Goal: Transaction & Acquisition: Obtain resource

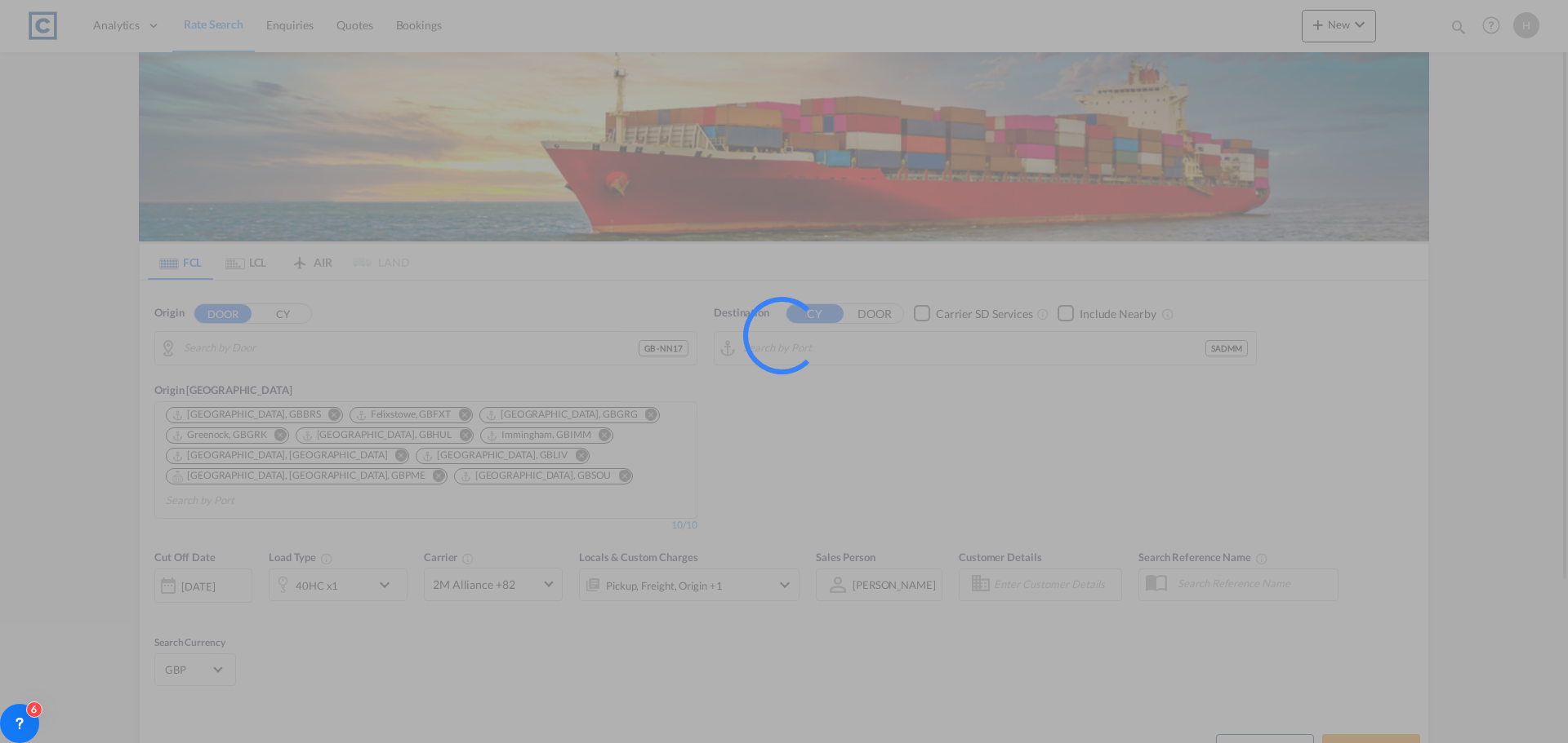
type input "GB-NN17, [GEOGRAPHIC_DATA]"
type input "Ad Dammam, SADMM"
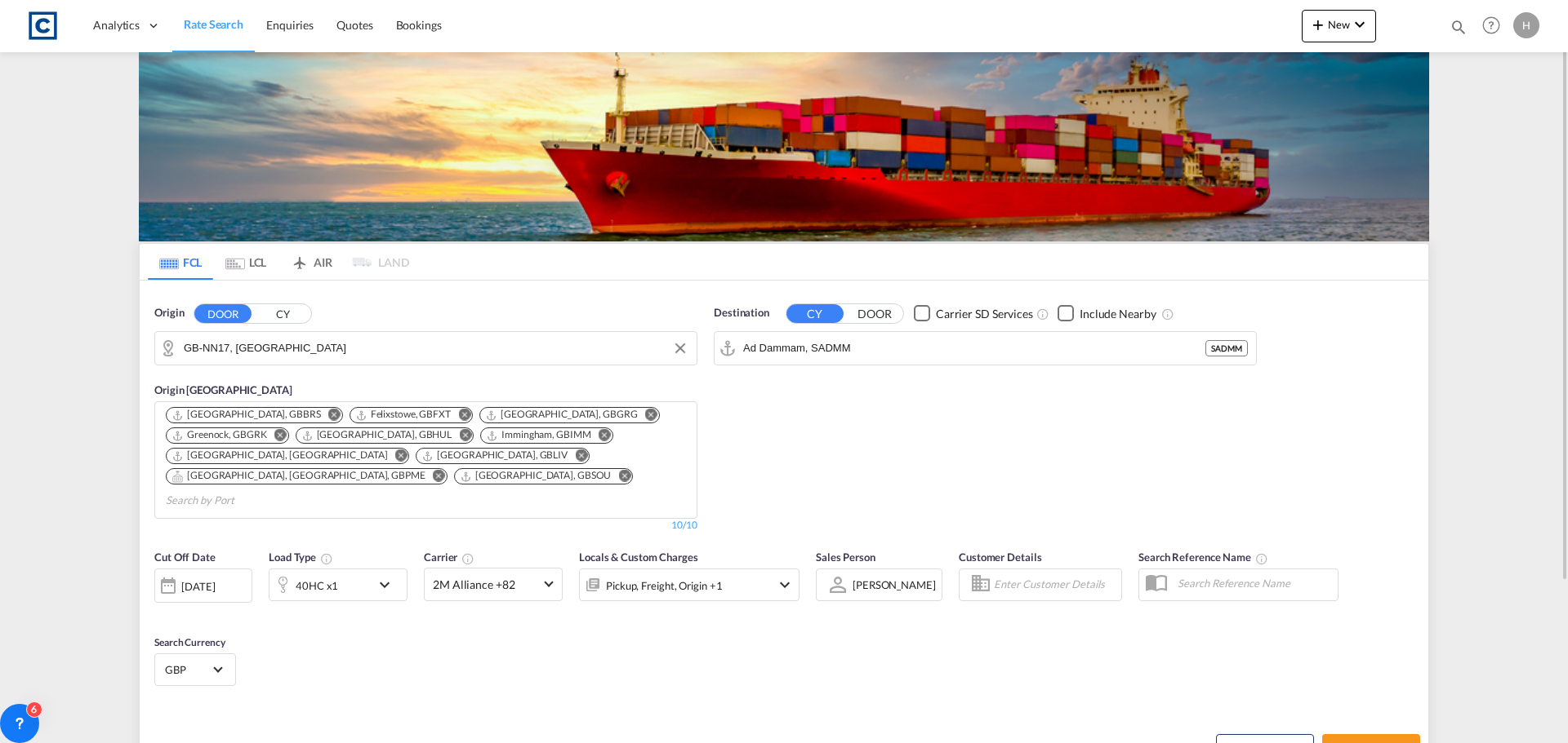
click at [335, 342] on input "GB-NN17, [GEOGRAPHIC_DATA]" at bounding box center [437, 348] width 505 height 25
click at [378, 341] on input "gb m22" at bounding box center [445, 348] width 485 height 25
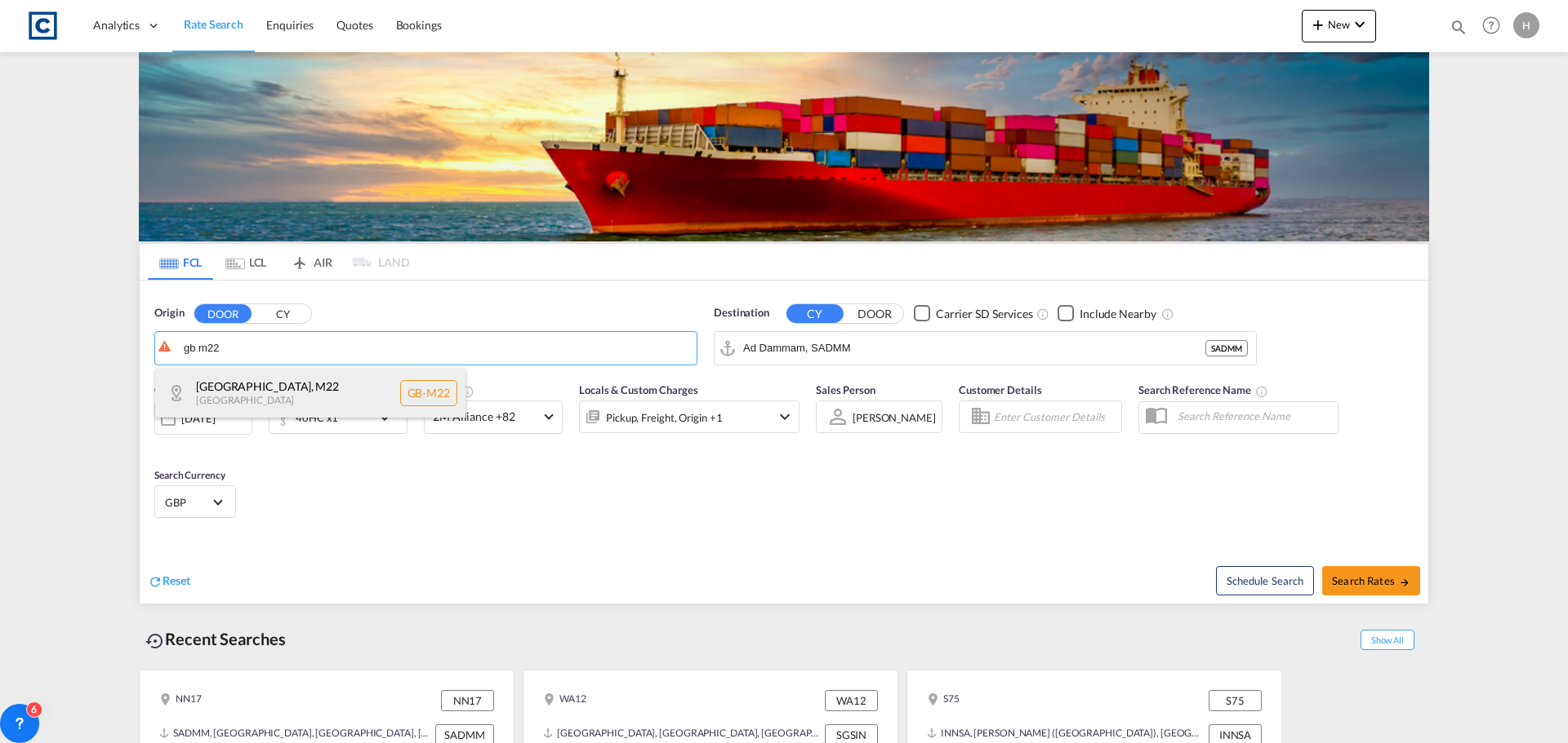
click at [320, 391] on div "[GEOGRAPHIC_DATA] , M22 [GEOGRAPHIC_DATA] [GEOGRAPHIC_DATA]-M22" at bounding box center [310, 393] width 310 height 48
type input "GB-M22, [GEOGRAPHIC_DATA]"
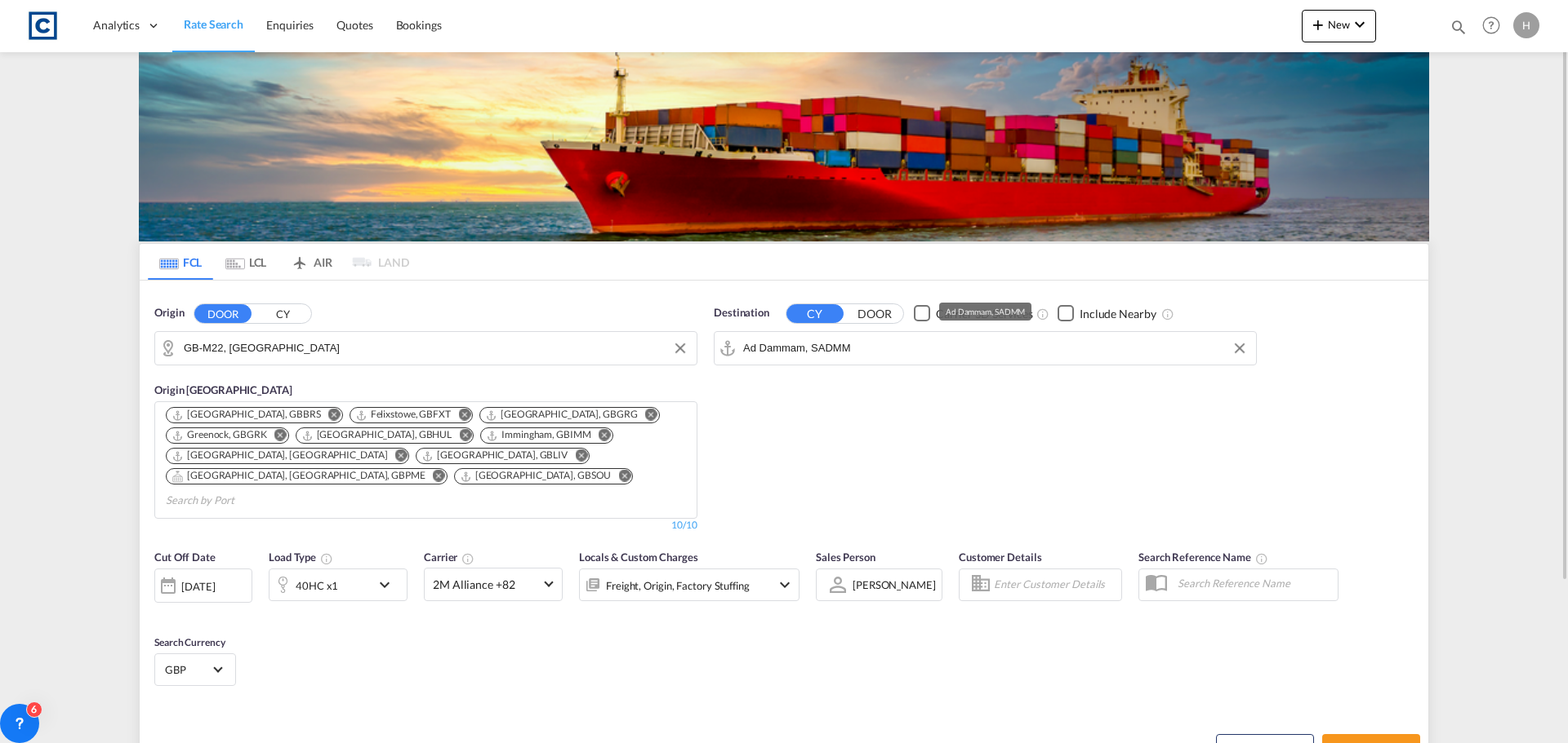
click at [897, 348] on input "Ad Dammam, SADMM" at bounding box center [996, 348] width 505 height 25
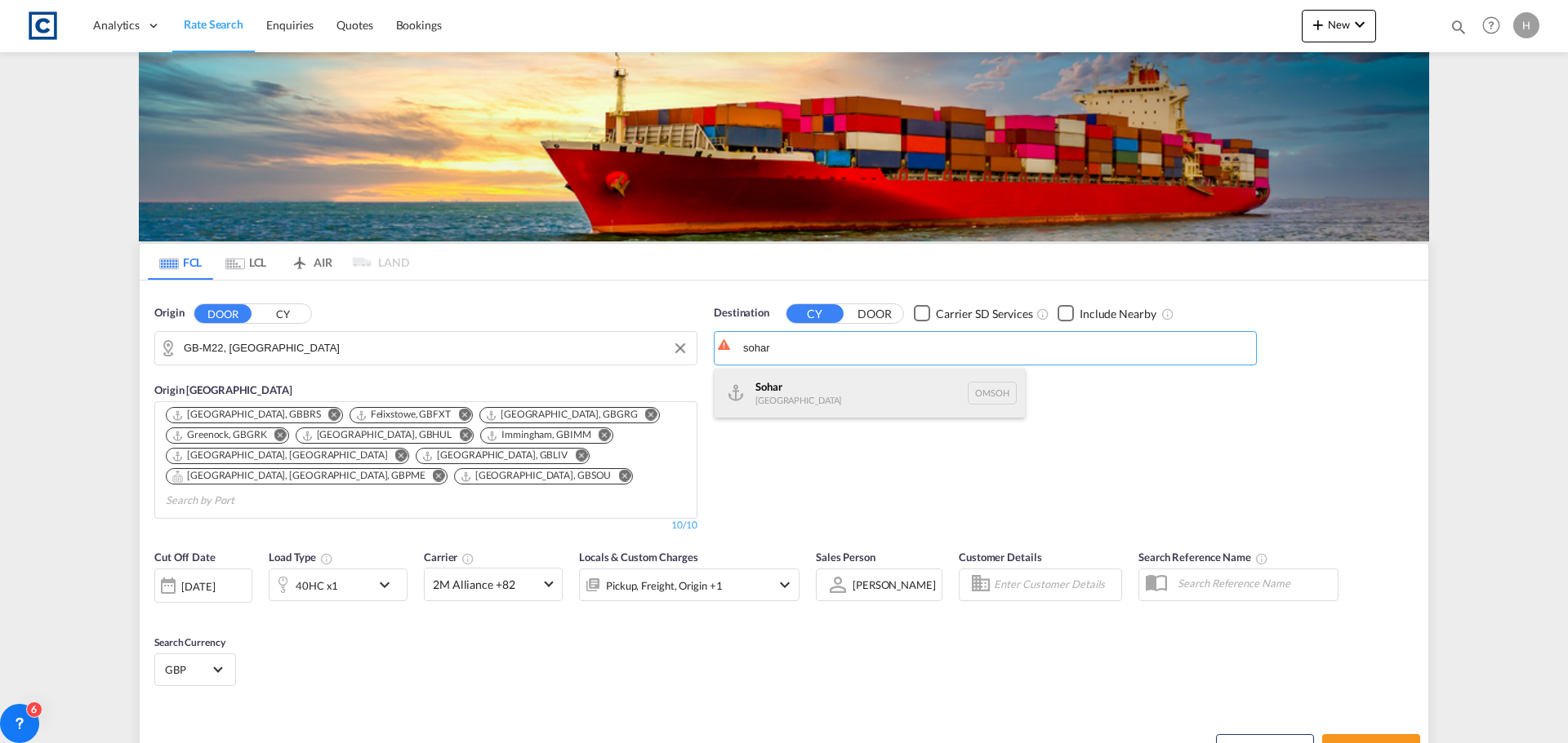
click at [853, 391] on div "Sohar [GEOGRAPHIC_DATA] [GEOGRAPHIC_DATA]" at bounding box center [869, 393] width 310 height 48
type input "Sohar, OMSOH"
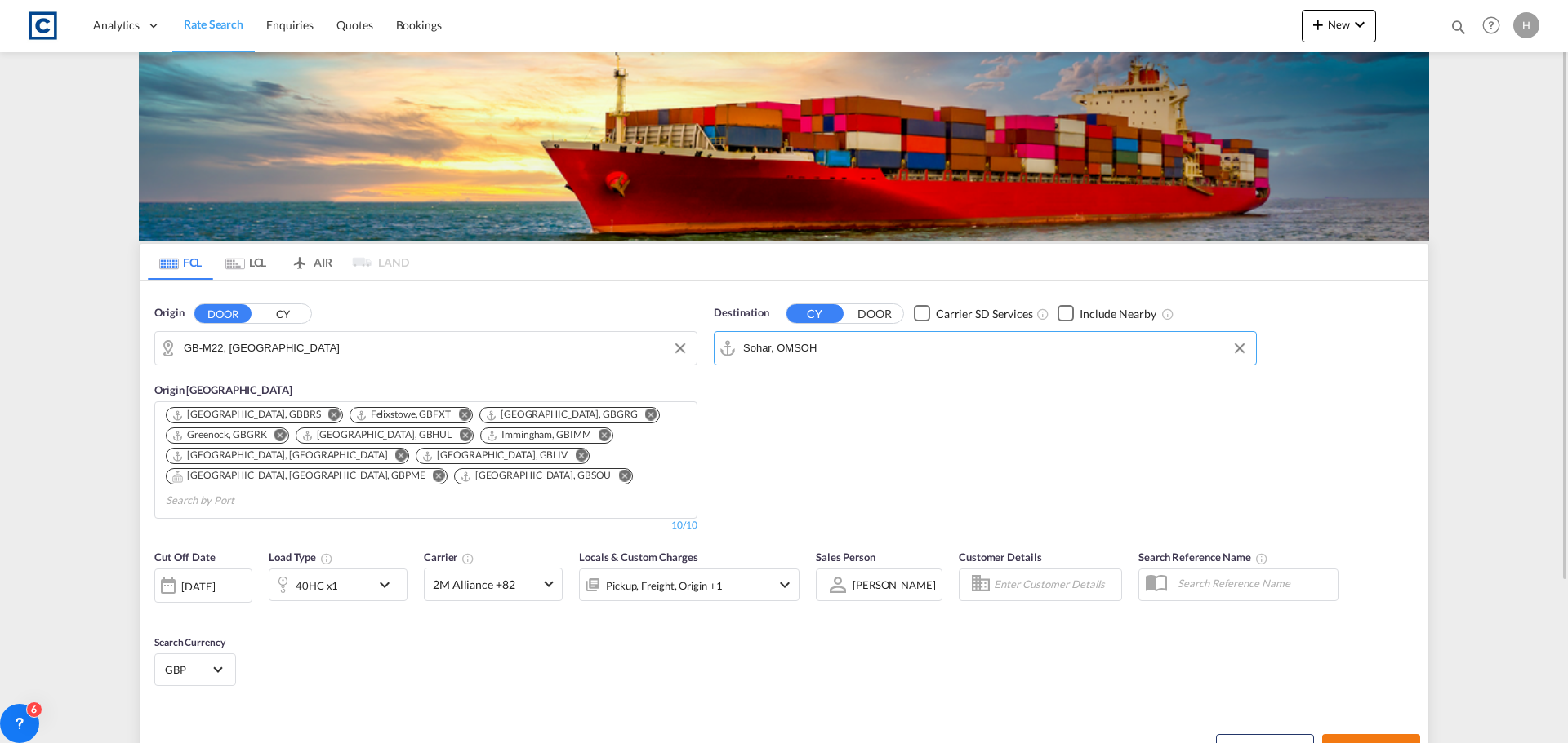
click at [1394, 743] on span "Search Rates" at bounding box center [1370, 749] width 78 height 13
type input "M22 to OMSOH / [DATE]"
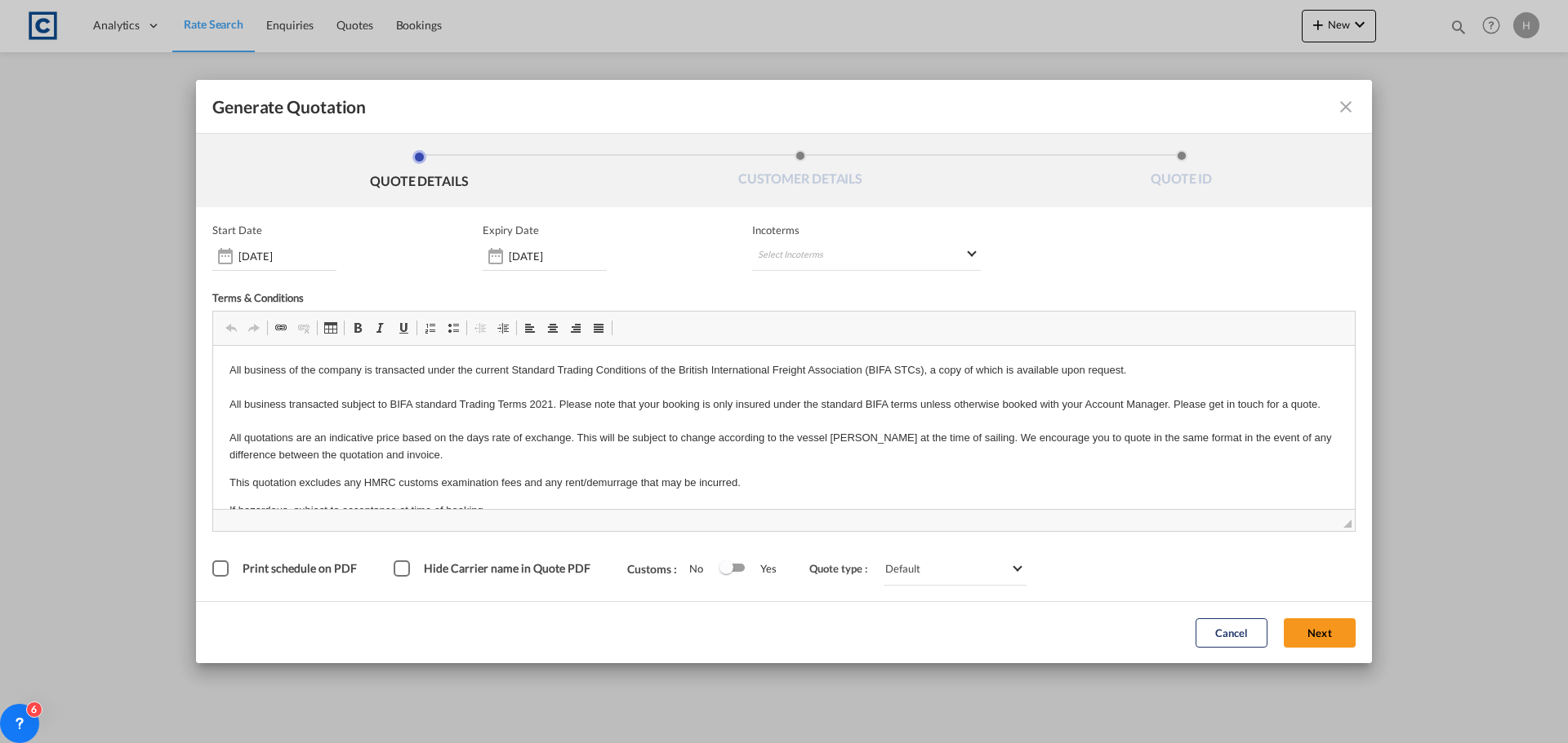
click at [1345, 109] on md-icon "icon-close fg-AAA8AD cursor m-0" at bounding box center [1346, 107] width 20 height 20
